Goal: Browse casually

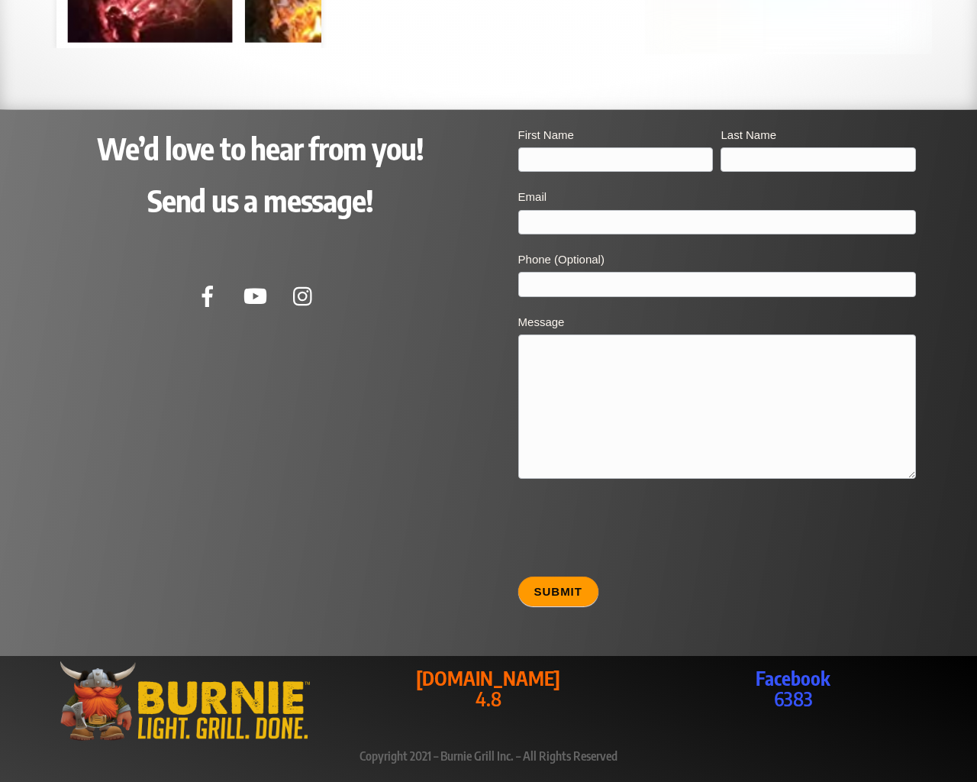
scroll to position [3099, 0]
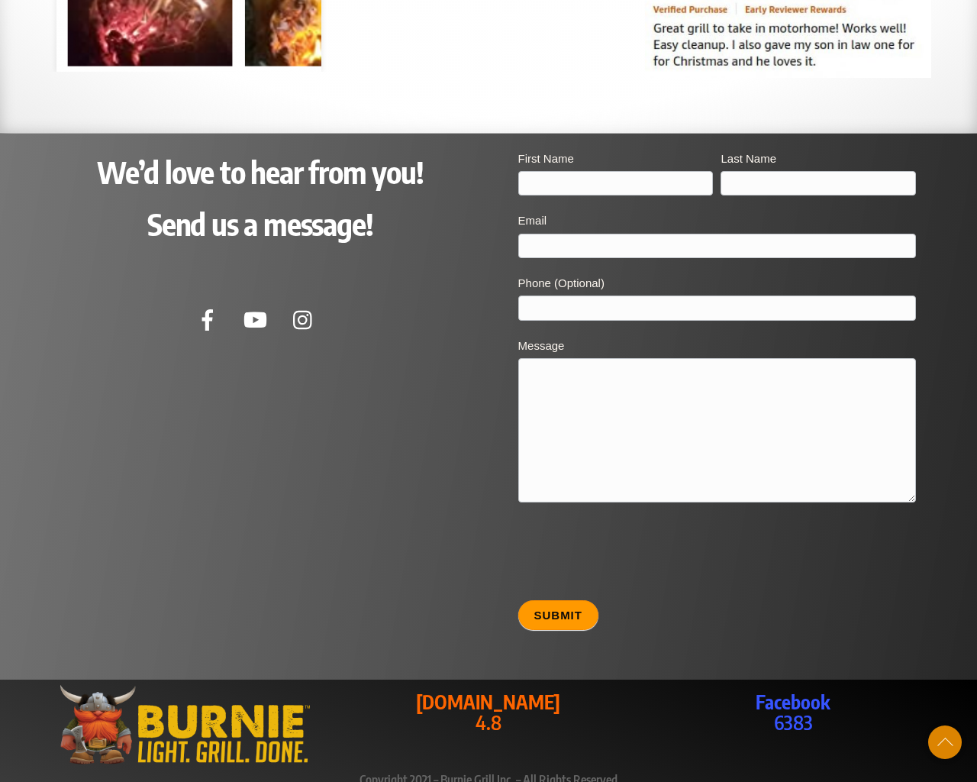
type input "20"
type input "[EMAIL_ADDRESS][DOMAIN_NAME]"
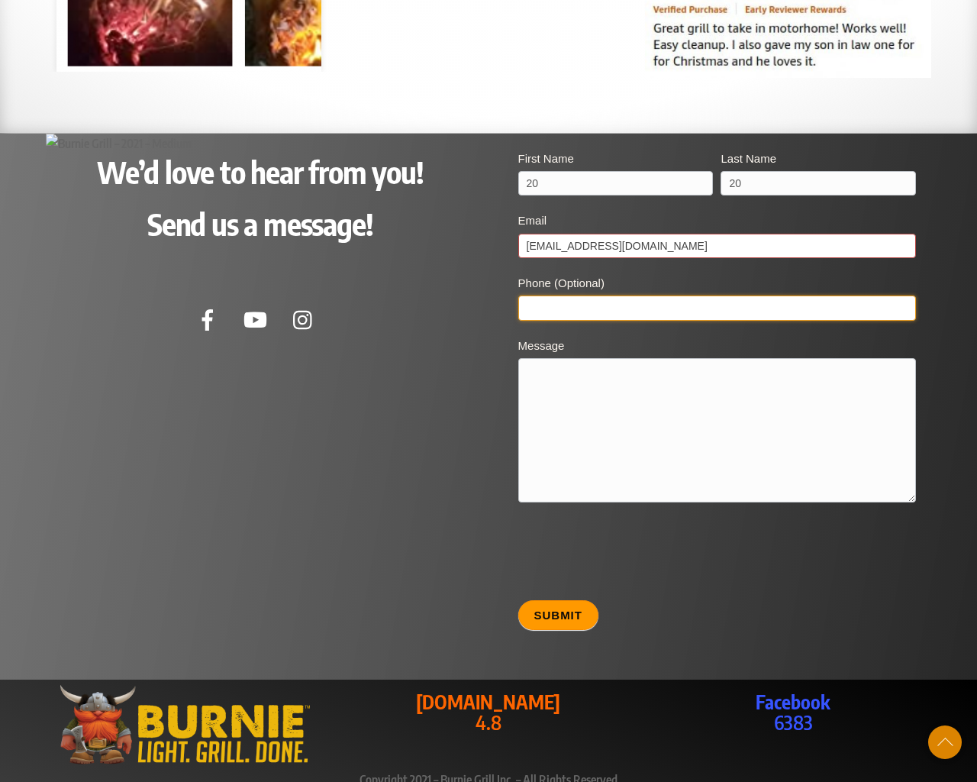
type input "20"
type textarea "20"
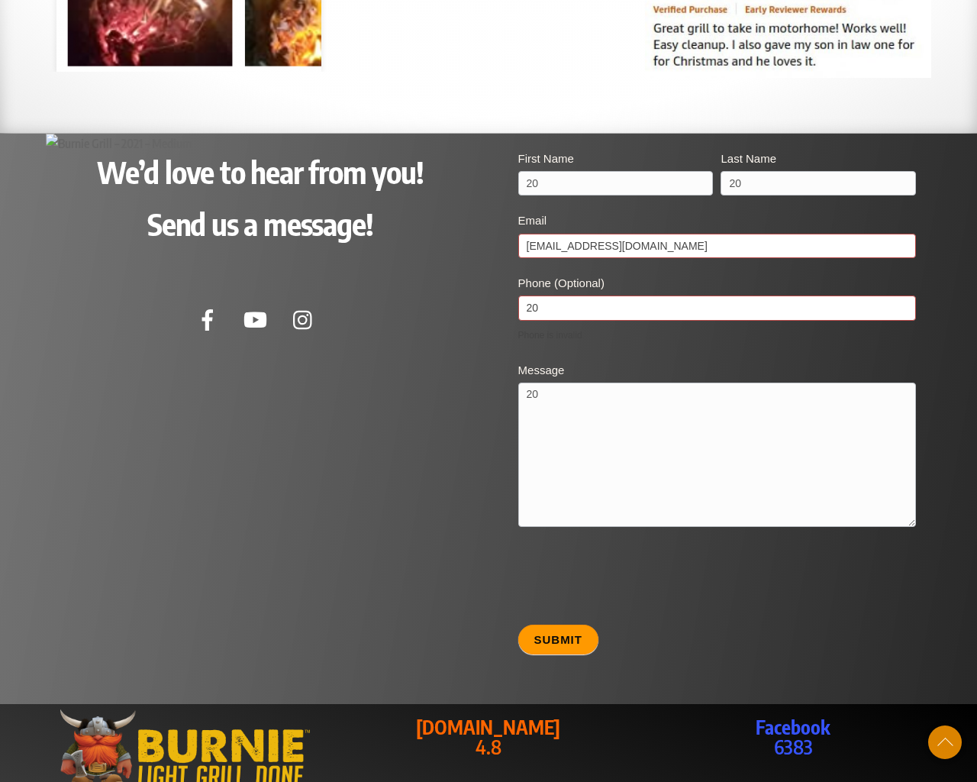
type input "20"
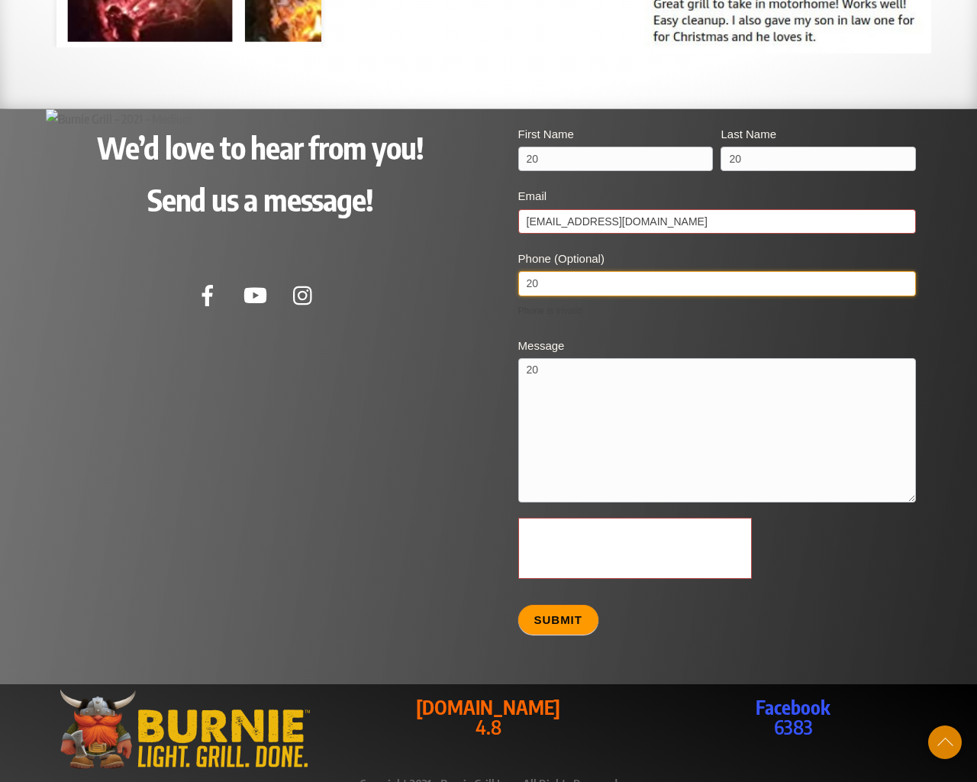
scroll to position [3128, 0]
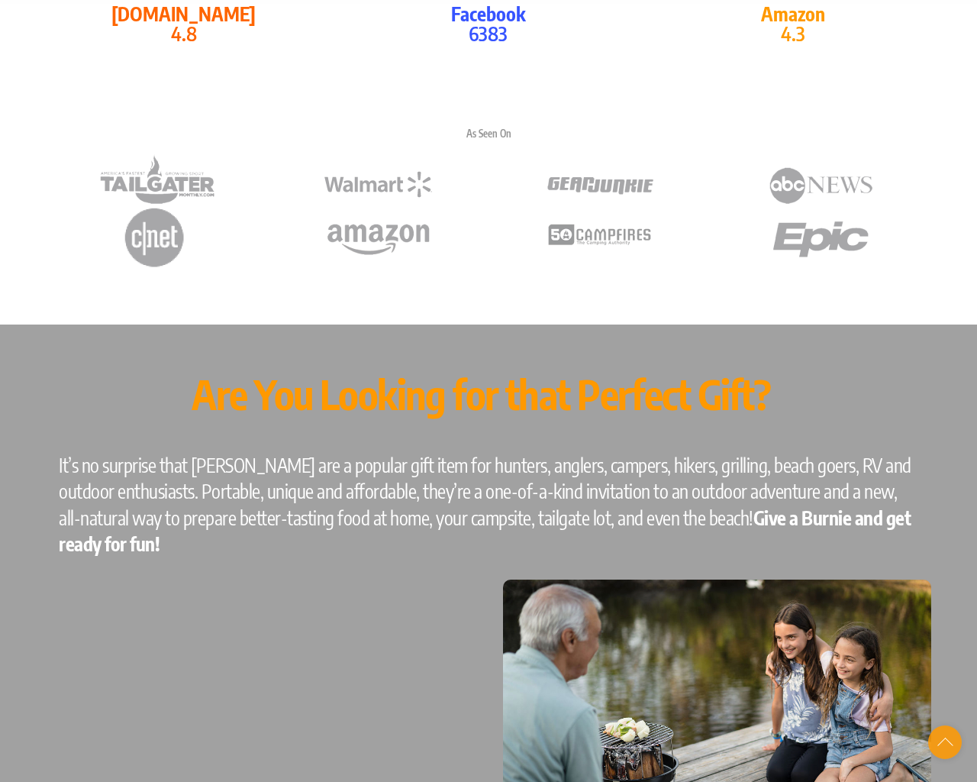
scroll to position [2802, 0]
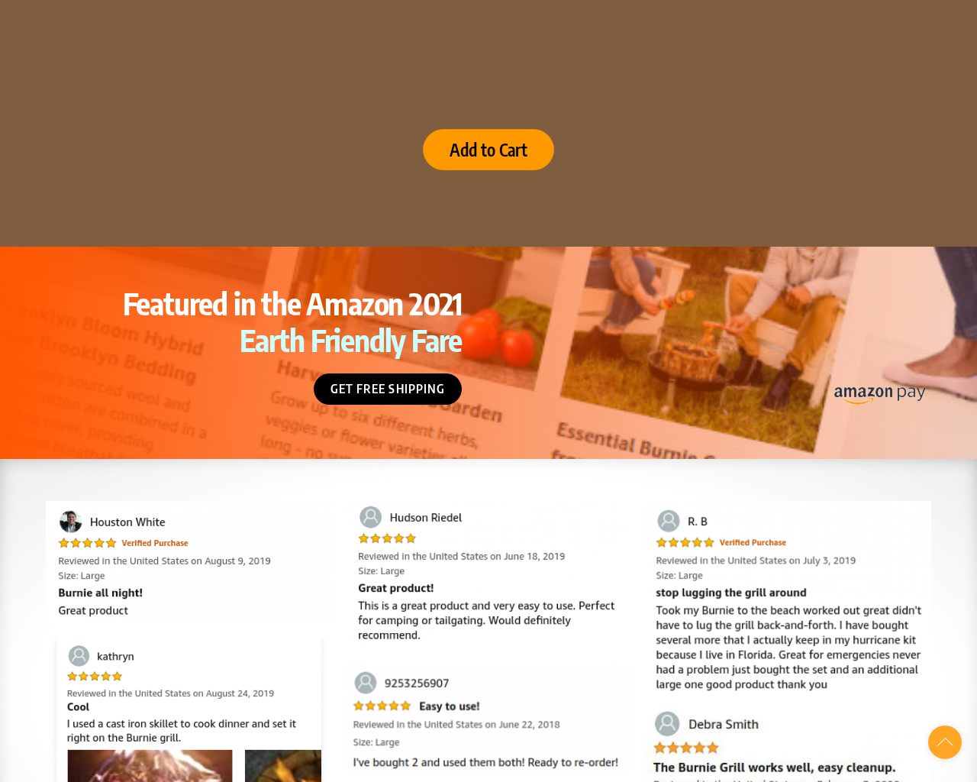
scroll to position [3626, 0]
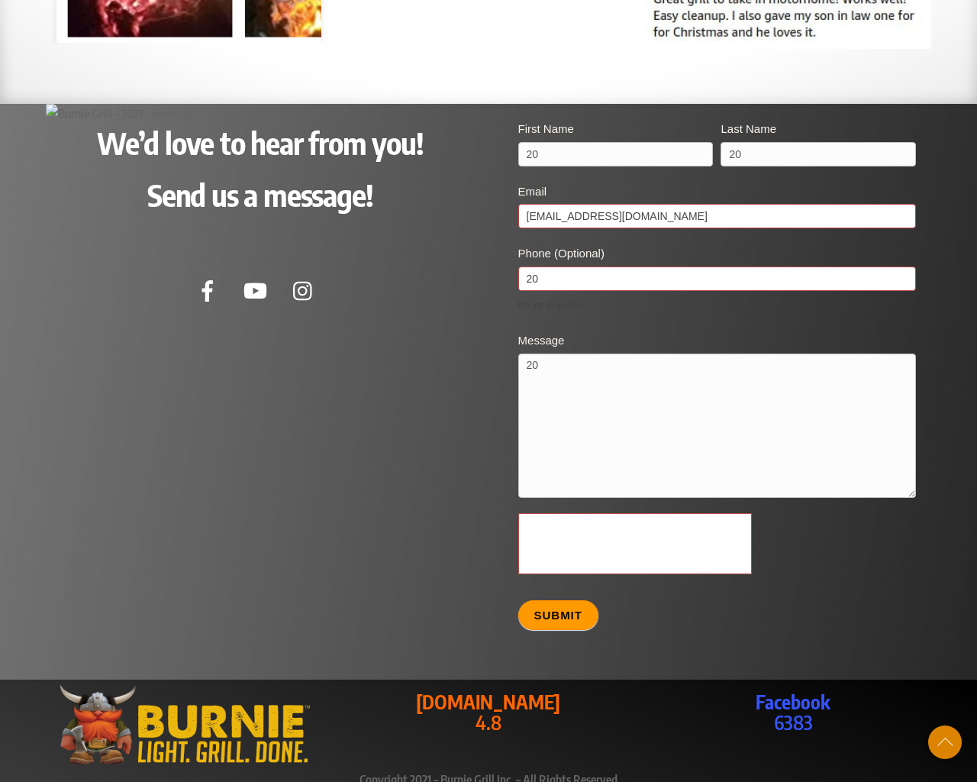
scroll to position [7, 0]
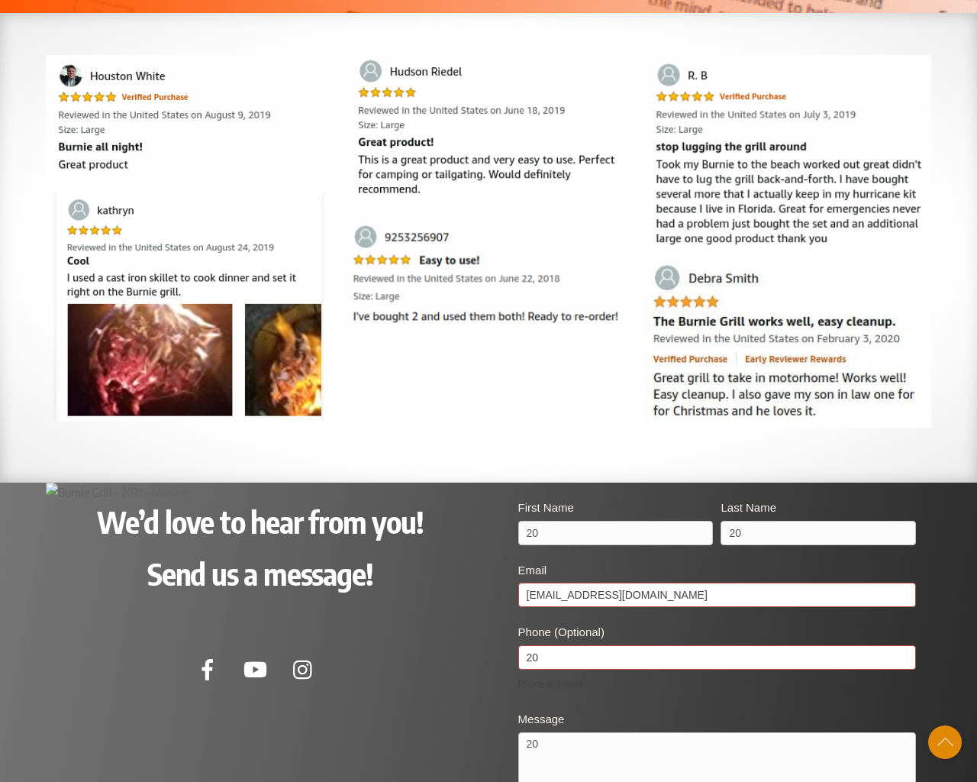
scroll to position [3626, 0]
